Goal: Transaction & Acquisition: Download file/media

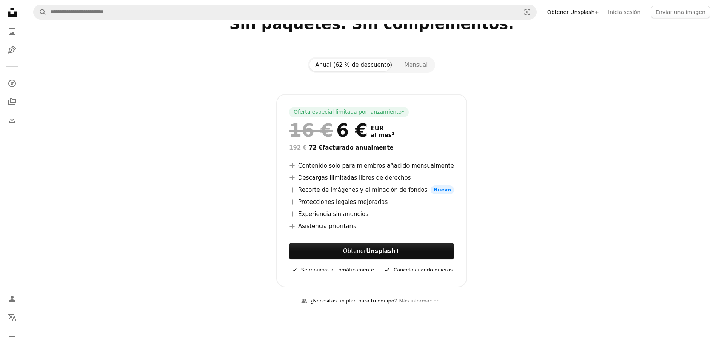
scroll to position [76, 0]
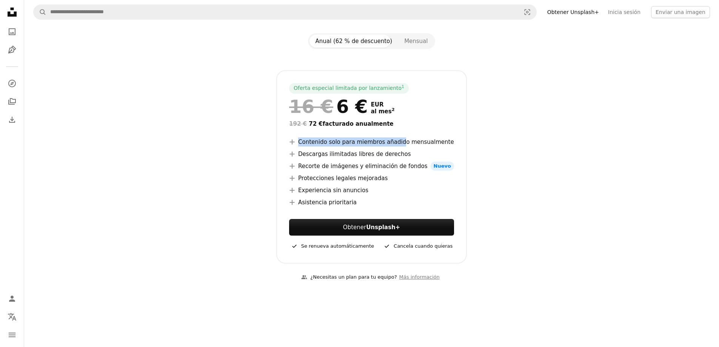
drag, startPoint x: 303, startPoint y: 140, endPoint x: 404, endPoint y: 147, distance: 101.1
click at [404, 147] on ul "A plus sign Contenido solo para miembros añadido mensualmente A plus sign Desca…" at bounding box center [371, 171] width 165 height 69
click at [415, 39] on button "Mensual" at bounding box center [415, 41] width 35 height 13
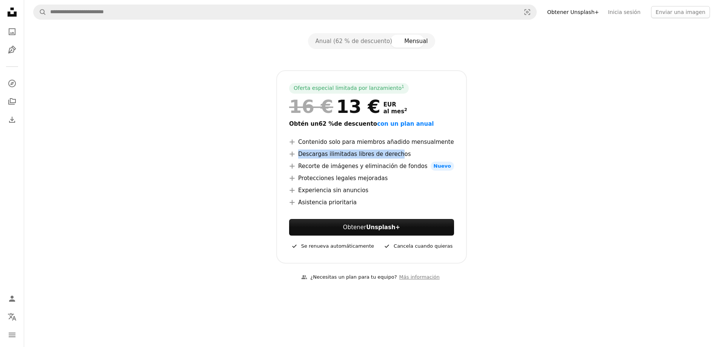
drag, startPoint x: 307, startPoint y: 154, endPoint x: 401, endPoint y: 156, distance: 94.4
click at [401, 156] on li "A plus sign Descargas ilimitadas libres de derechos" at bounding box center [371, 154] width 165 height 9
click at [395, 170] on li "A plus sign Recorte de imágenes y eliminación de fondos Nuevo" at bounding box center [371, 166] width 165 height 9
drag, startPoint x: 309, startPoint y: 167, endPoint x: 435, endPoint y: 187, distance: 127.7
click at [424, 172] on ul "A plus sign Contenido solo para miembros añadido mensualmente A plus sign Desca…" at bounding box center [371, 171] width 165 height 69
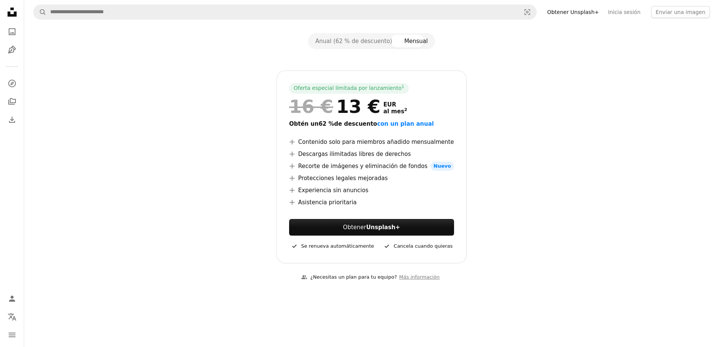
click at [435, 187] on li "A plus sign Experiencia sin anuncios" at bounding box center [371, 190] width 165 height 9
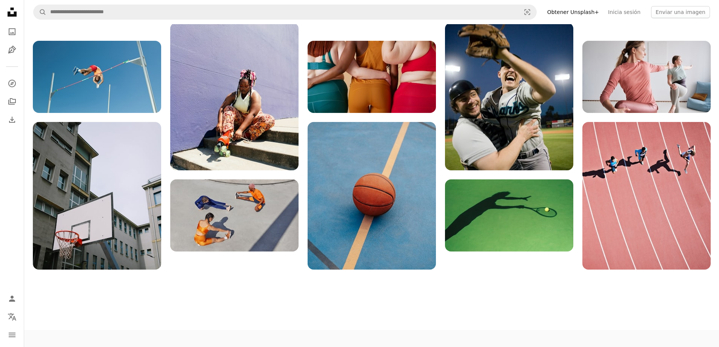
scroll to position [831, 0]
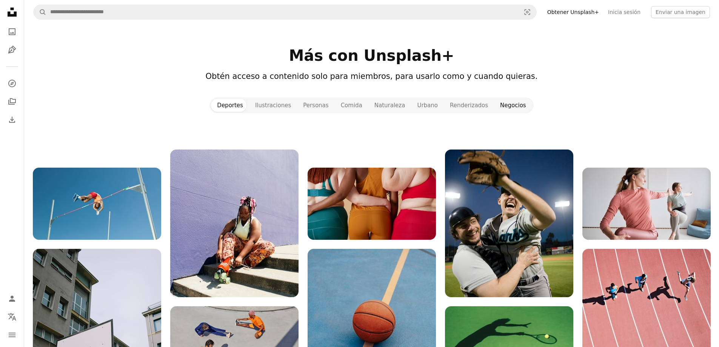
click at [510, 99] on button "Negocios" at bounding box center [513, 105] width 38 height 13
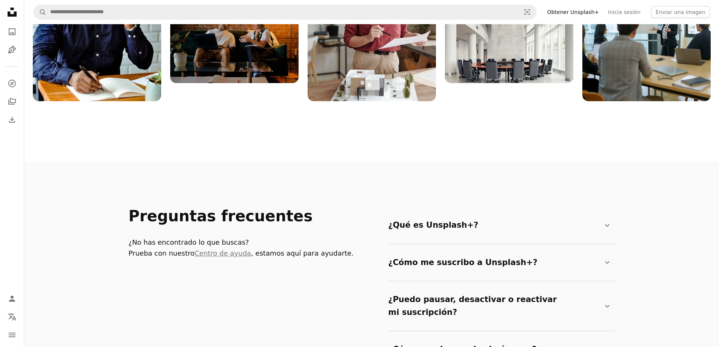
scroll to position [1246, 0]
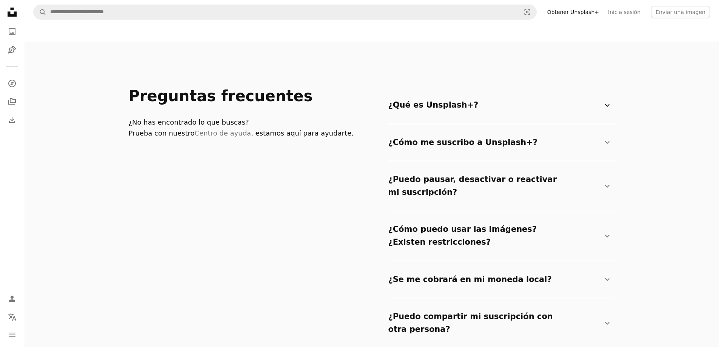
click at [444, 93] on summary "¿Qué es Unsplash+? Chevron down" at bounding box center [500, 105] width 224 height 25
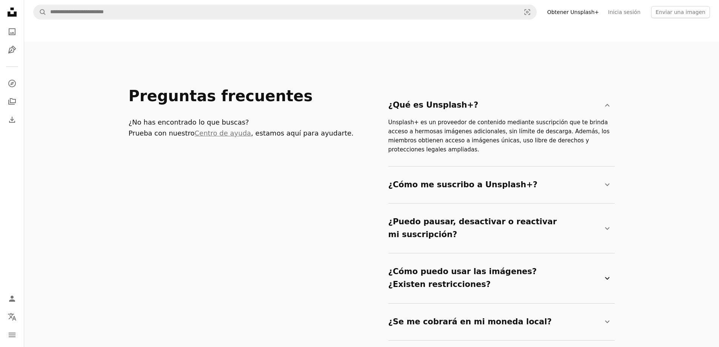
click at [445, 259] on summary "¿Cómo puedo usar las imágenes? ¿Existen restricciones? Chevron down" at bounding box center [500, 277] width 224 height 37
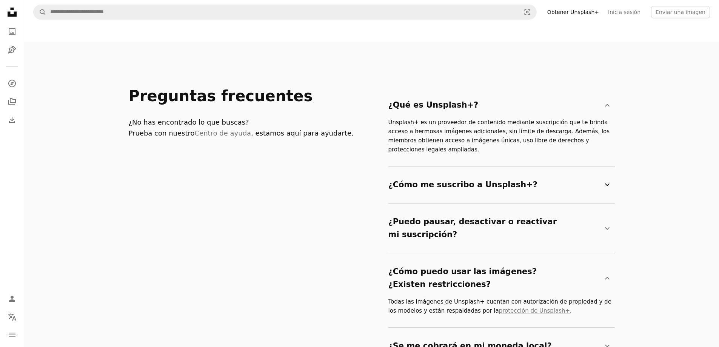
click at [425, 173] on summary "¿Cómo me suscribo a Unsplash+? Chevron down" at bounding box center [500, 185] width 224 height 25
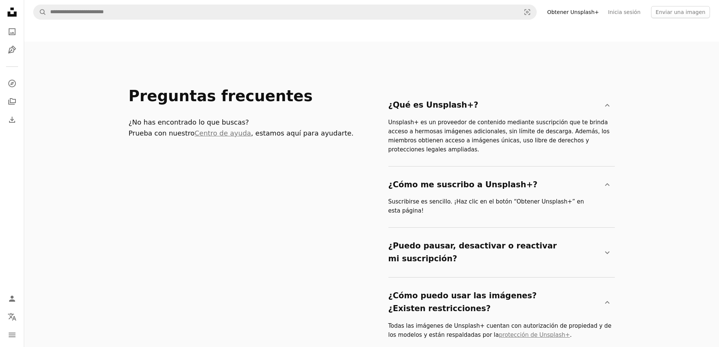
click at [246, 163] on header "Preguntas frecuentes ¿No has encontrado lo que buscas? Prueba con nuestro Centr…" at bounding box center [254, 262] width 251 height 351
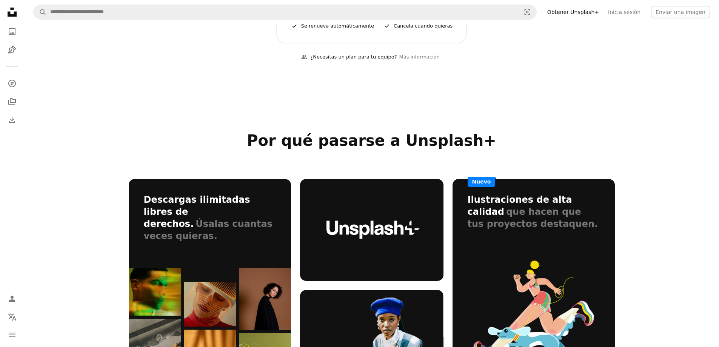
scroll to position [0, 0]
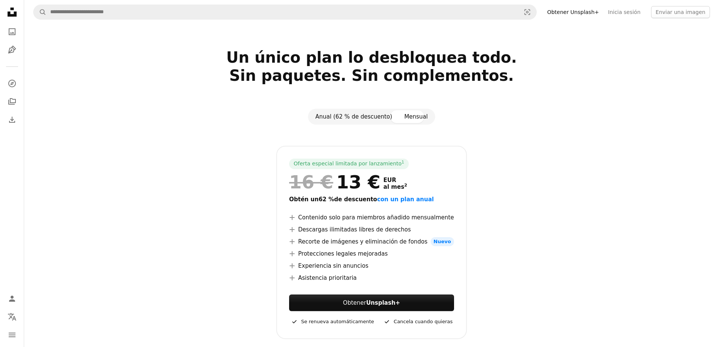
click at [369, 118] on button "Anual (62 % de descuento)" at bounding box center [354, 116] width 89 height 13
click at [7, 31] on link "A photo" at bounding box center [12, 31] width 15 height 15
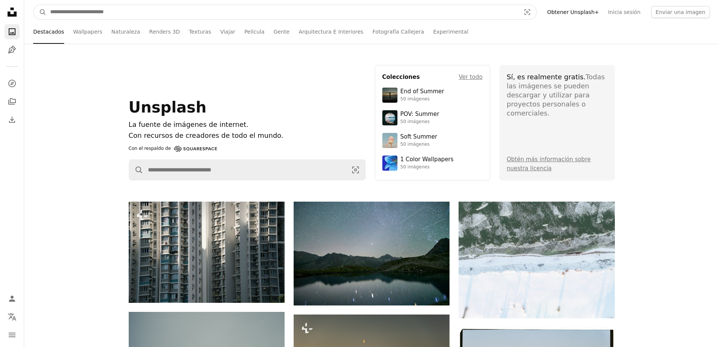
click at [129, 12] on input "Encuentra imágenes en todo el sitio" at bounding box center [282, 12] width 472 height 14
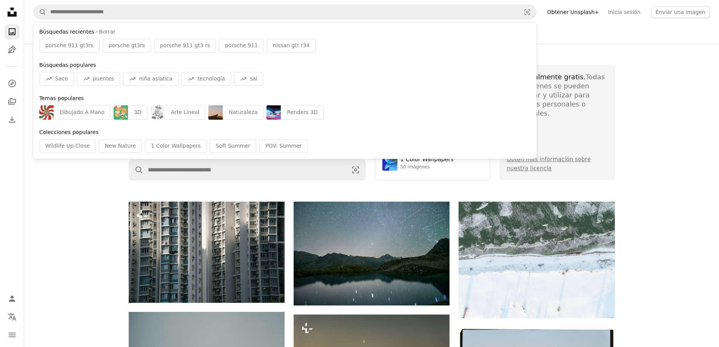
click at [83, 190] on div "Unsplash La fuente de imágenes de internet. Con recursos de creadores de todo e…" at bounding box center [371, 123] width 695 height 158
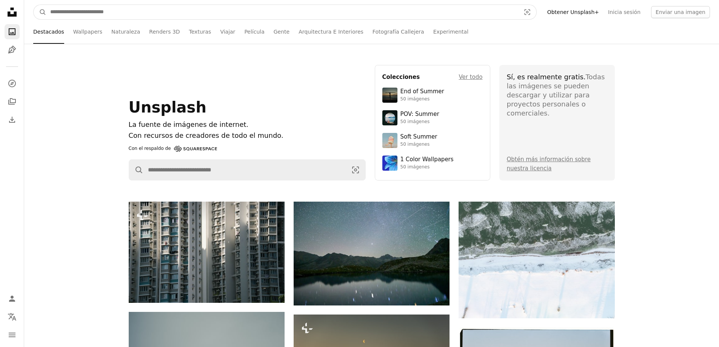
click at [127, 14] on input "Encuentra imágenes en todo el sitio" at bounding box center [282, 12] width 472 height 14
type input "**********"
click at [34, 5] on button "A magnifying glass" at bounding box center [40, 12] width 13 height 14
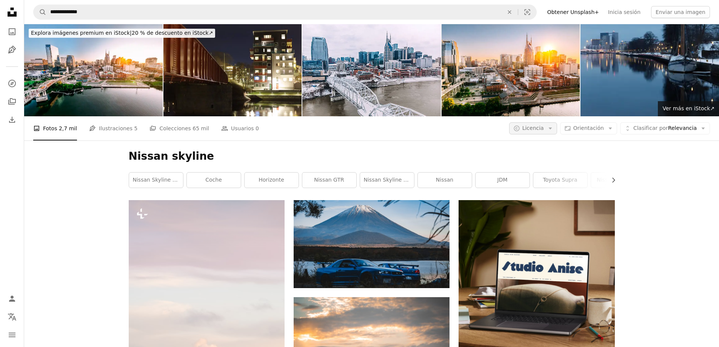
click at [554, 125] on icon "Arrow down" at bounding box center [550, 128] width 7 height 7
click at [593, 125] on span "Orientación" at bounding box center [588, 128] width 31 height 6
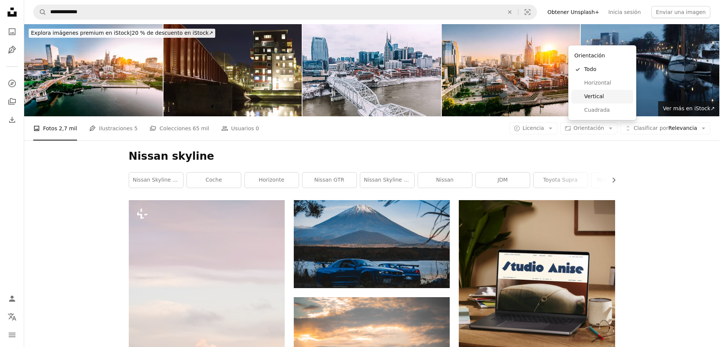
click at [596, 92] on link "Vertical" at bounding box center [602, 97] width 62 height 14
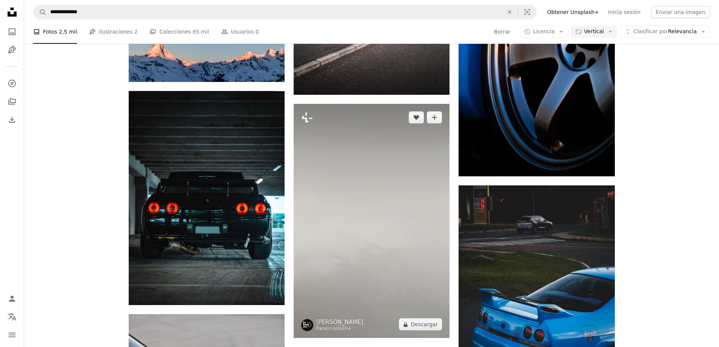
scroll to position [1284, 0]
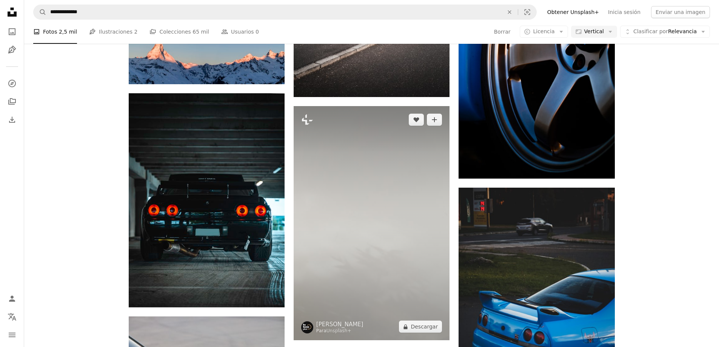
click at [385, 172] on img at bounding box center [372, 223] width 156 height 234
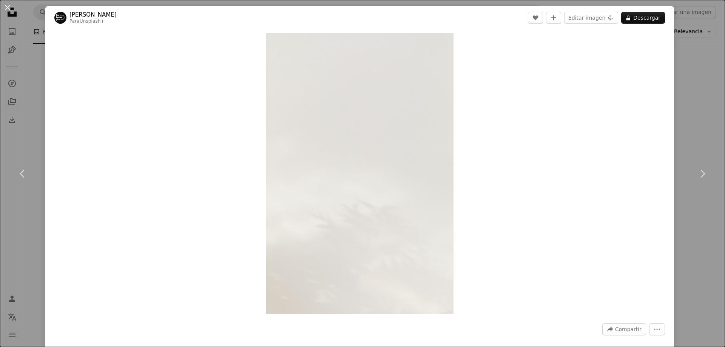
click at [685, 130] on div "An X shape Chevron left Chevron right [PERSON_NAME] Para Unsplash+ A heart A pl…" at bounding box center [362, 173] width 725 height 347
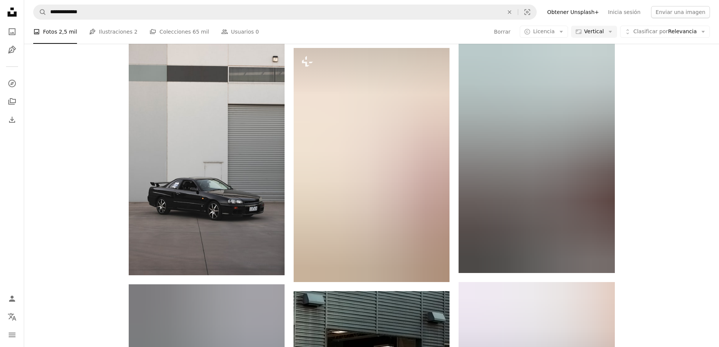
scroll to position [2152, 0]
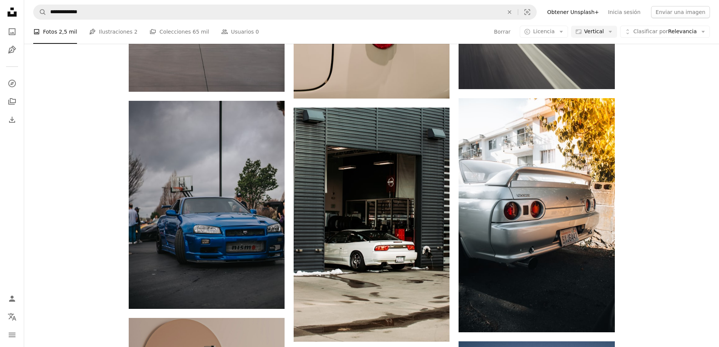
drag, startPoint x: 55, startPoint y: 237, endPoint x: 58, endPoint y: 230, distance: 8.4
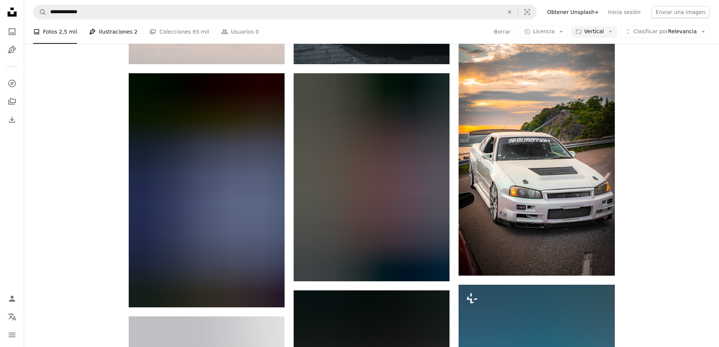
scroll to position [0, 0]
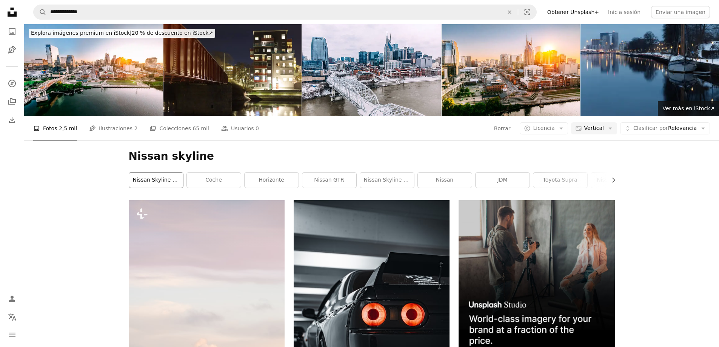
click at [149, 173] on link "Nissan Skyline R34" at bounding box center [156, 180] width 54 height 15
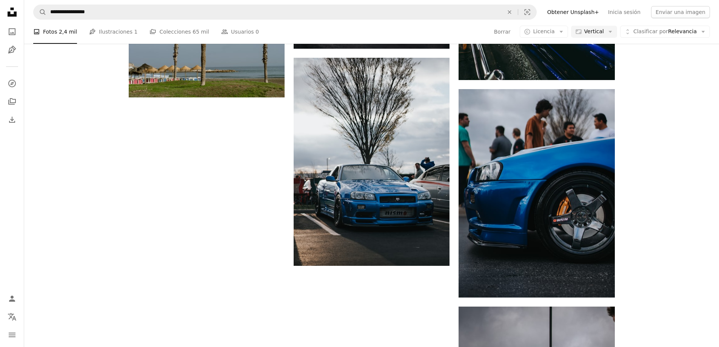
scroll to position [1548, 0]
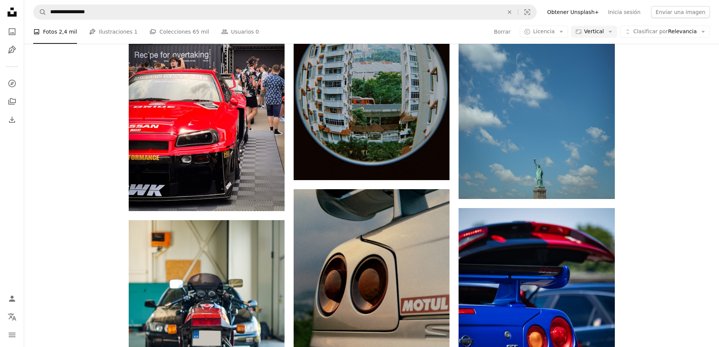
scroll to position [4219, 0]
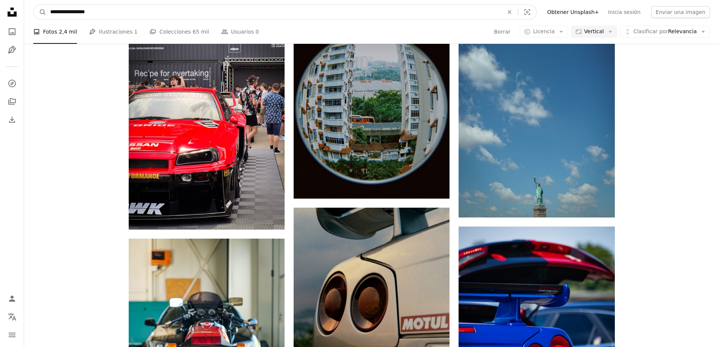
drag, startPoint x: 164, startPoint y: 11, endPoint x: 18, endPoint y: 20, distance: 146.0
paste input "*******"
type input "**********"
click button "A magnifying glass" at bounding box center [40, 12] width 13 height 14
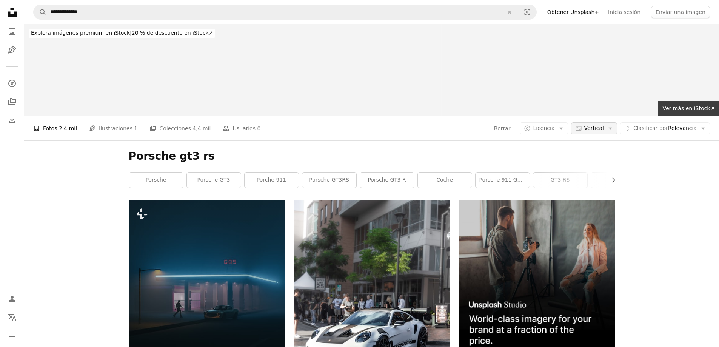
click at [592, 125] on span "Vertical" at bounding box center [594, 129] width 20 height 8
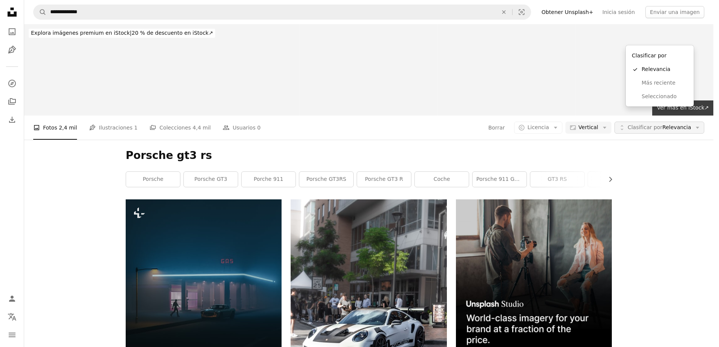
click at [663, 124] on span "Clasificar por" at bounding box center [645, 127] width 35 height 6
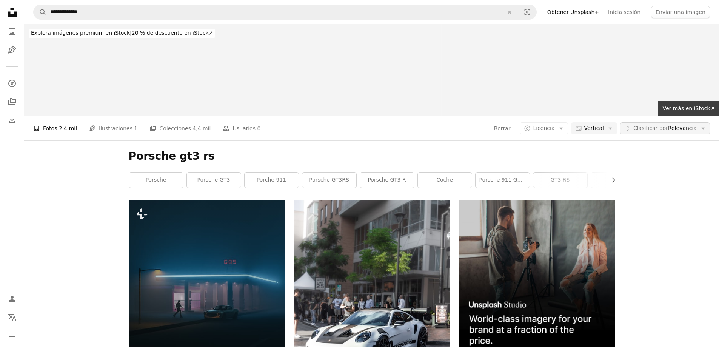
click at [668, 125] on span "Clasificar por" at bounding box center [651, 128] width 35 height 6
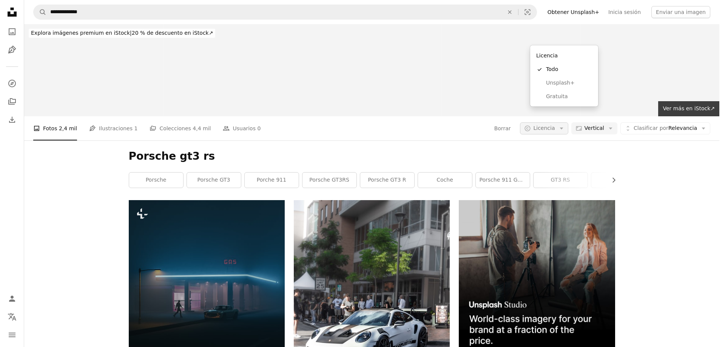
click at [555, 125] on span "Licencia" at bounding box center [544, 128] width 22 height 6
click at [557, 122] on button "A copyright icon © Licencia Arrow down" at bounding box center [544, 128] width 48 height 12
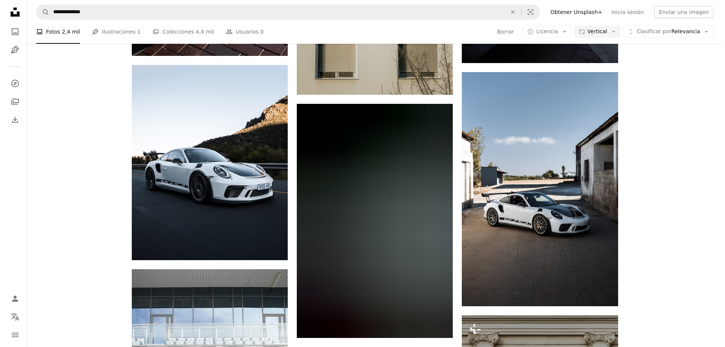
scroll to position [453, 0]
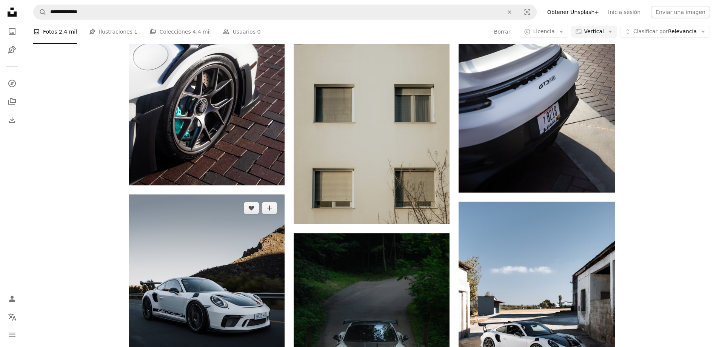
click at [216, 195] on img at bounding box center [207, 291] width 156 height 195
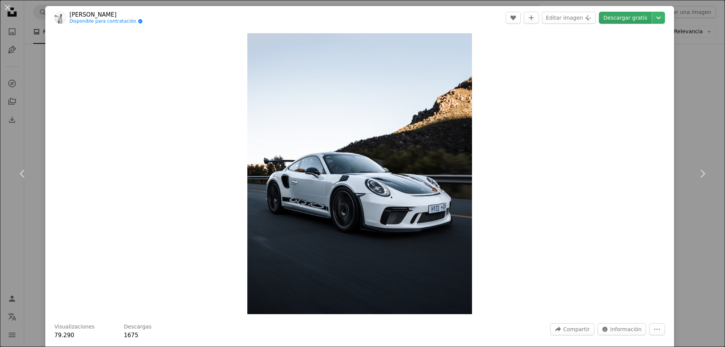
click at [638, 20] on link "Descargar gratis" at bounding box center [625, 18] width 53 height 12
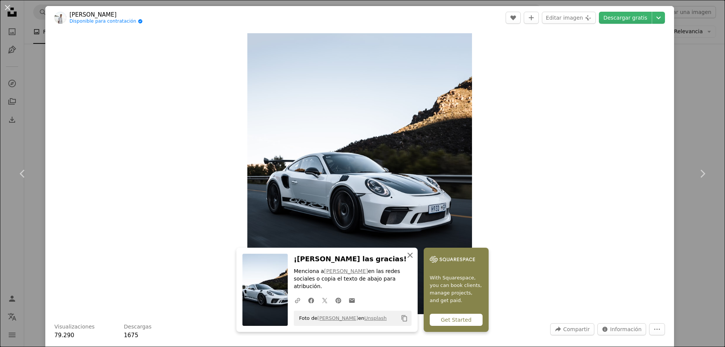
click at [413, 258] on icon "button" at bounding box center [409, 255] width 5 height 5
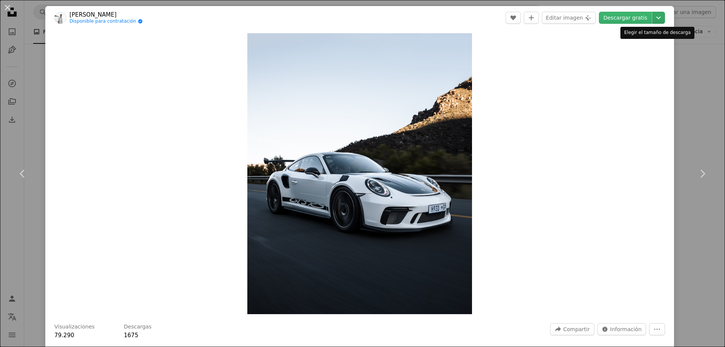
click at [656, 19] on icon "Elegir el tamaño de descarga" at bounding box center [658, 18] width 5 height 3
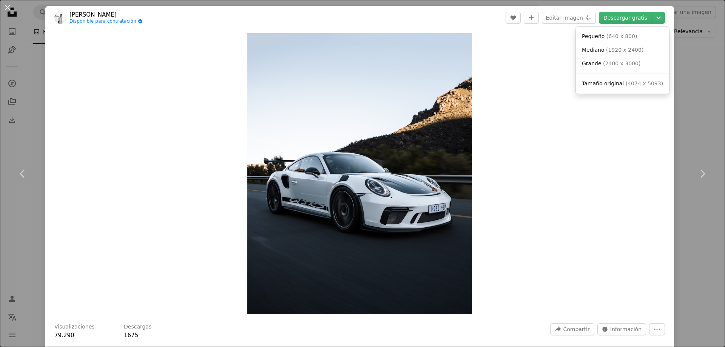
click at [562, 165] on dialog "An X shape Chevron left Chevron right [PERSON_NAME] Disponible para contratació…" at bounding box center [362, 173] width 725 height 347
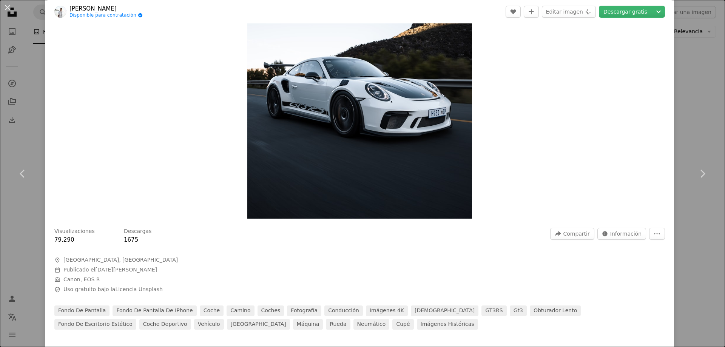
scroll to position [113, 0]
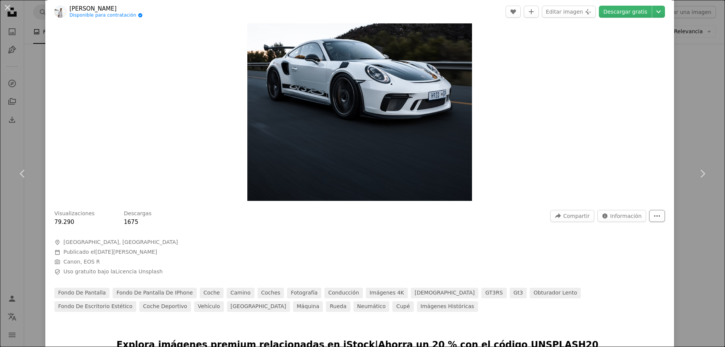
click at [654, 214] on icon "More Actions" at bounding box center [657, 216] width 7 height 7
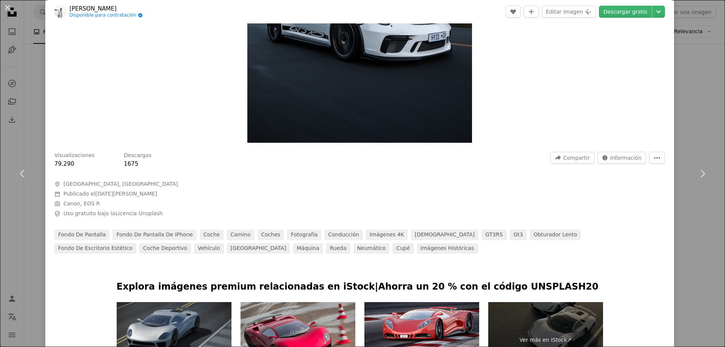
scroll to position [189, 0]
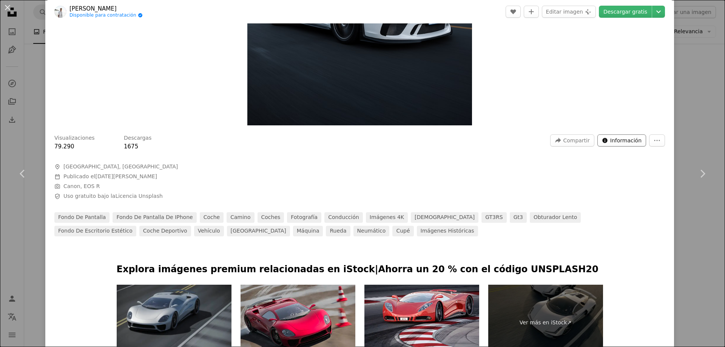
click at [635, 138] on span "Información" at bounding box center [625, 140] width 31 height 11
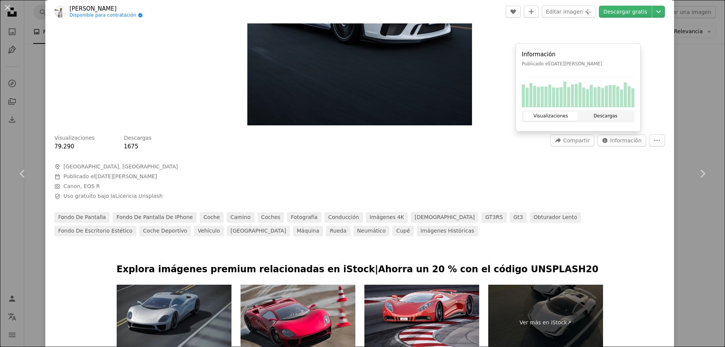
click at [615, 114] on button "Descargas" at bounding box center [605, 116] width 55 height 9
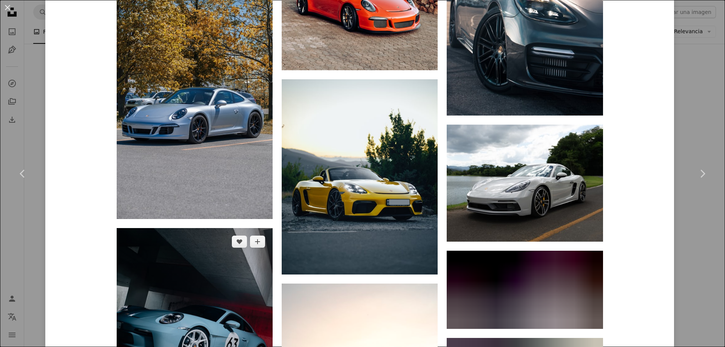
scroll to position [4115, 0]
